Goal: Navigation & Orientation: Find specific page/section

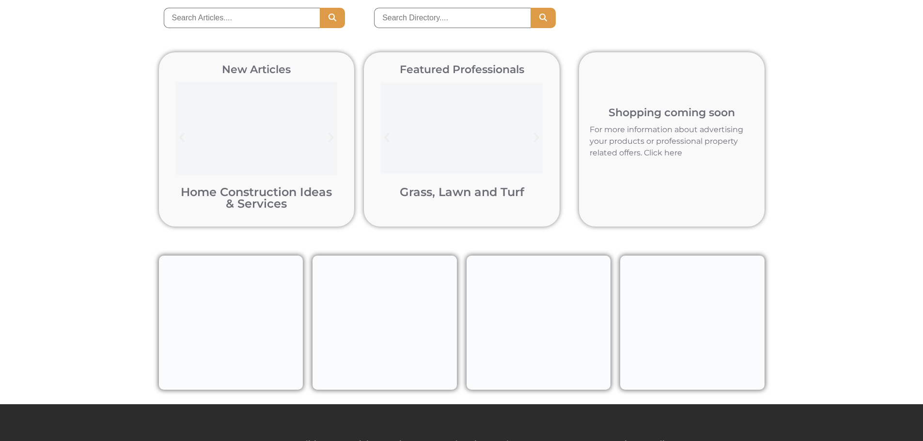
scroll to position [215, 0]
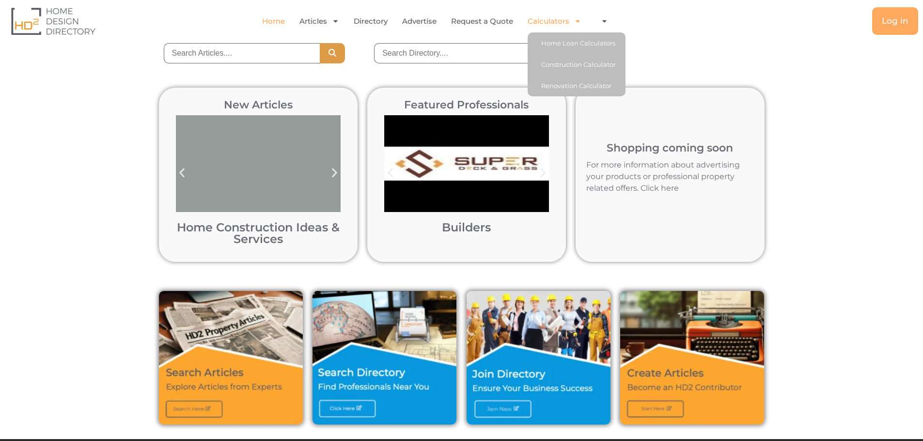
scroll to position [215, 0]
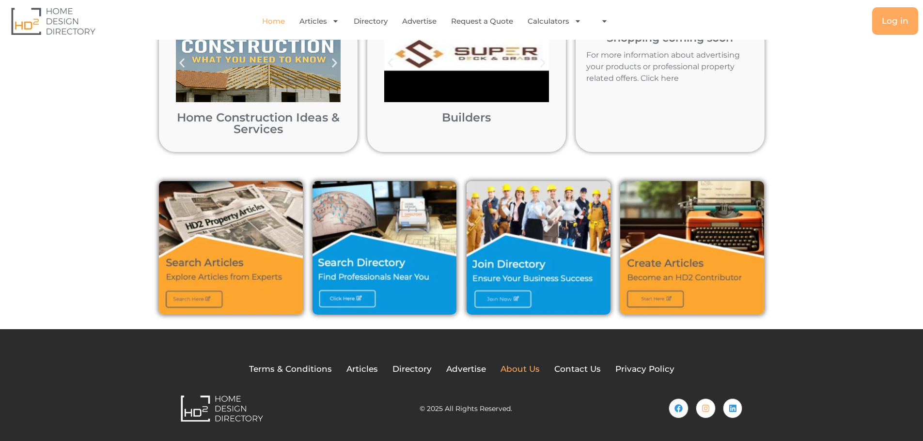
click at [514, 368] on span "About Us" at bounding box center [519, 369] width 39 height 13
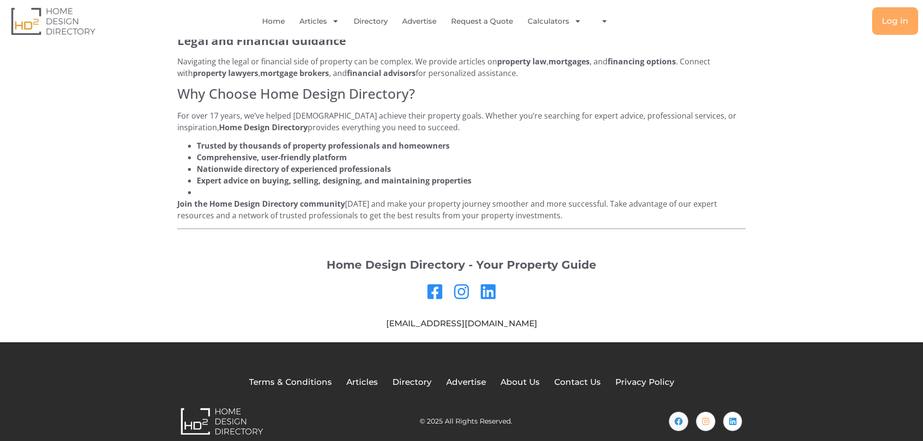
scroll to position [782, 0]
